Goal: Book appointment/travel/reservation

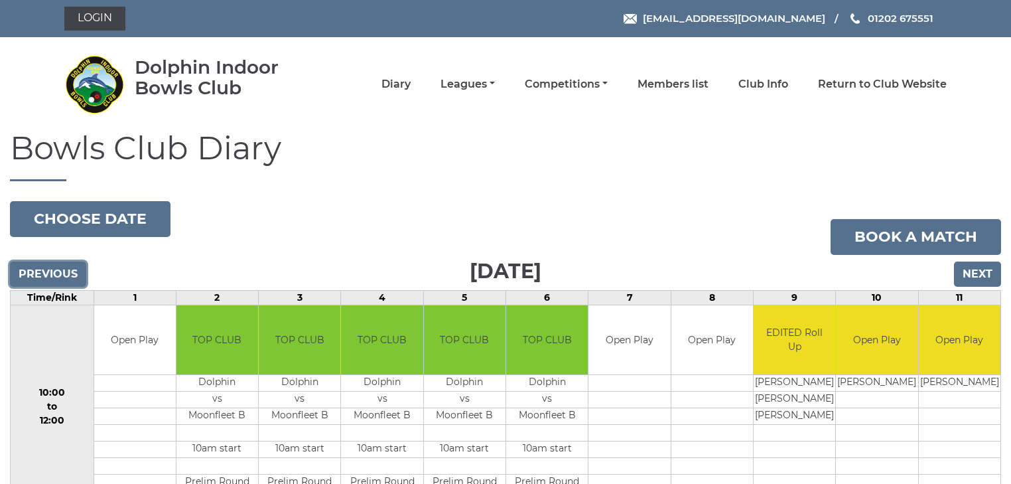
click at [31, 267] on input "Previous" at bounding box center [48, 273] width 76 height 25
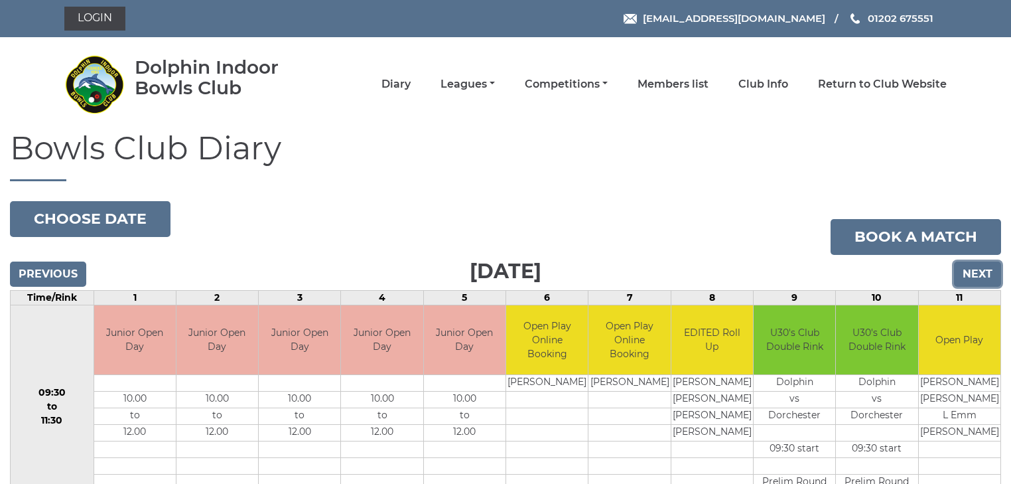
click at [980, 269] on input "Next" at bounding box center [977, 273] width 47 height 25
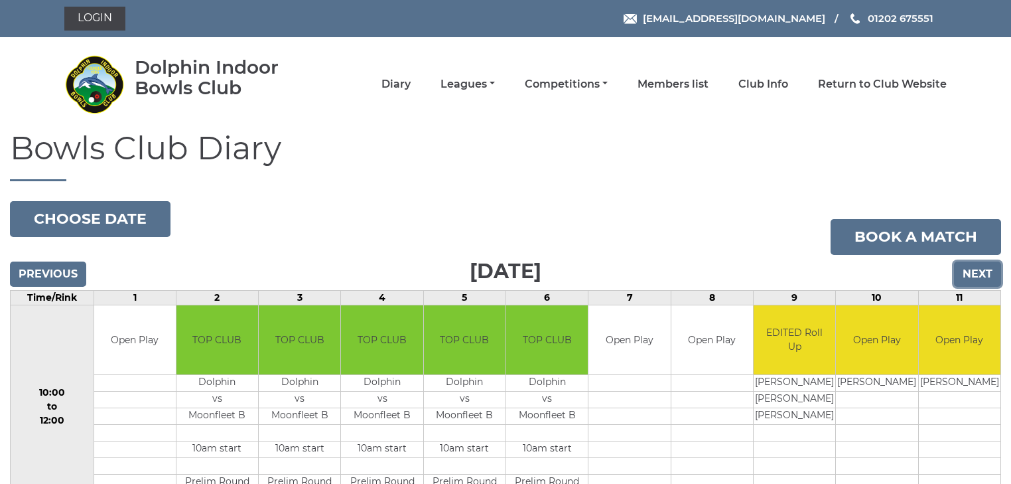
click at [977, 277] on input "Next" at bounding box center [977, 273] width 47 height 25
